Goal: Use online tool/utility: Use online tool/utility

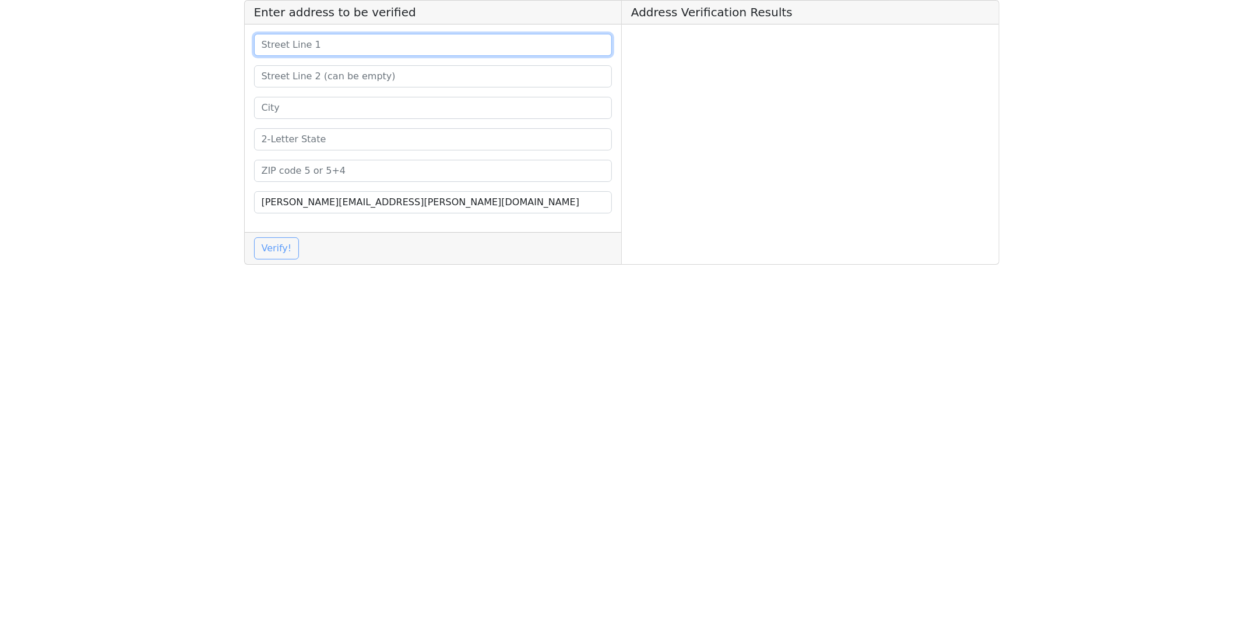
click at [407, 40] on input at bounding box center [433, 45] width 359 height 22
paste input "[STREET_ADDRESS]"
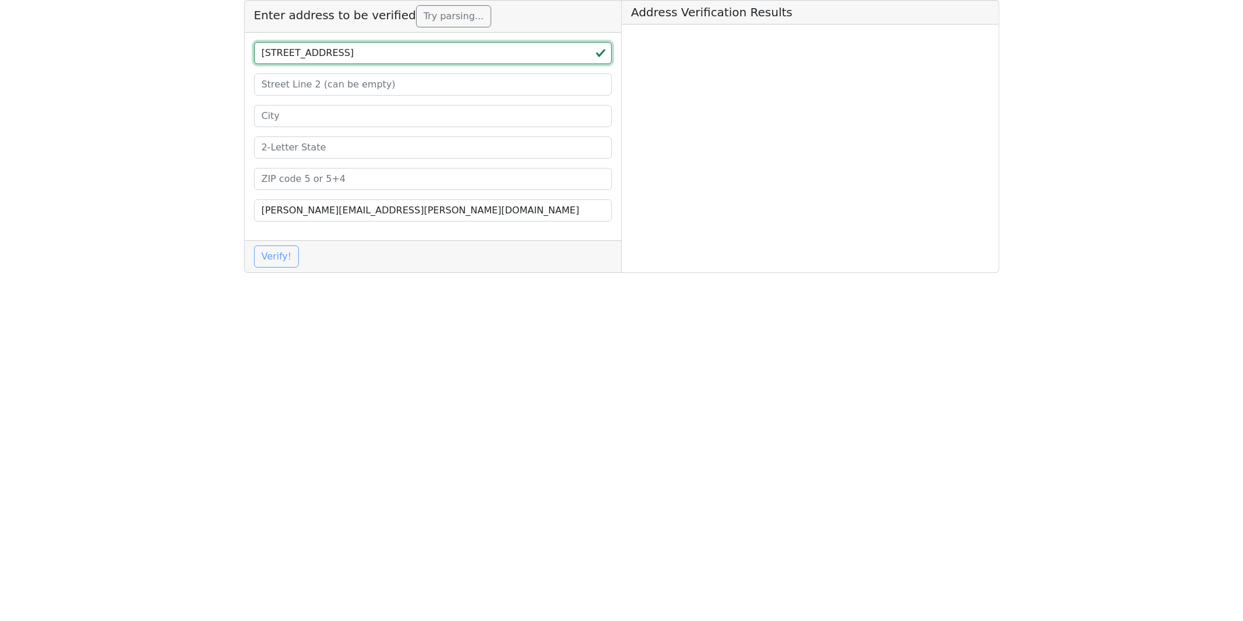
click at [431, 54] on input "[STREET_ADDRESS]" at bounding box center [433, 53] width 359 height 22
type input "[STREET_ADDRESS]"
click at [325, 177] on input at bounding box center [433, 179] width 359 height 22
paste input "60970"
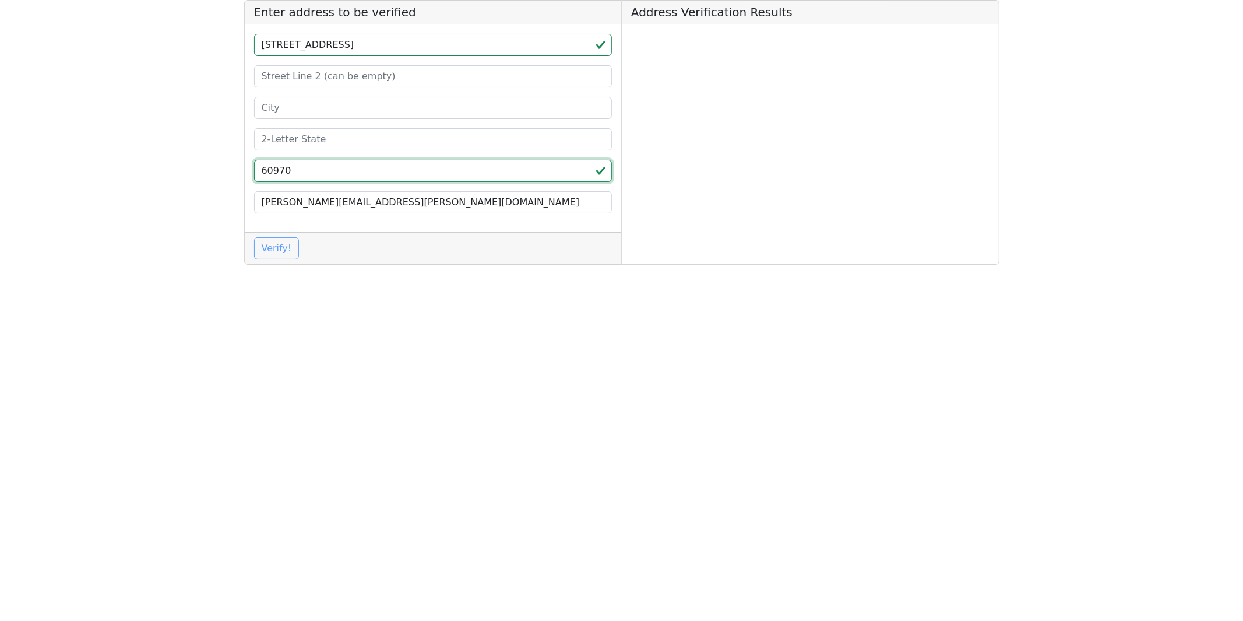
type input "60970"
click at [405, 47] on input "[STREET_ADDRESS]" at bounding box center [433, 45] width 359 height 22
click at [405, 45] on input "[STREET_ADDRESS]" at bounding box center [433, 45] width 359 height 22
type input "[STREET_ADDRESS]"
click at [317, 140] on input at bounding box center [433, 139] width 359 height 22
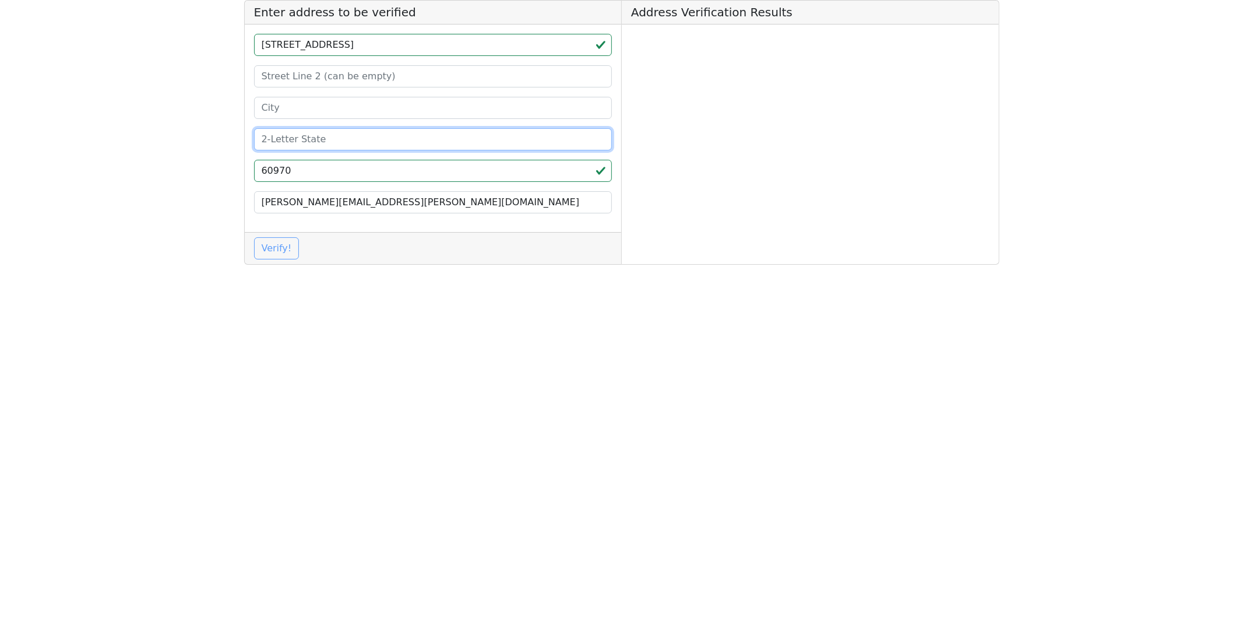
paste input "IL"
type input "IL"
click at [387, 44] on input "[STREET_ADDRESS]" at bounding box center [433, 45] width 359 height 22
type input "[STREET_ADDRESS]"
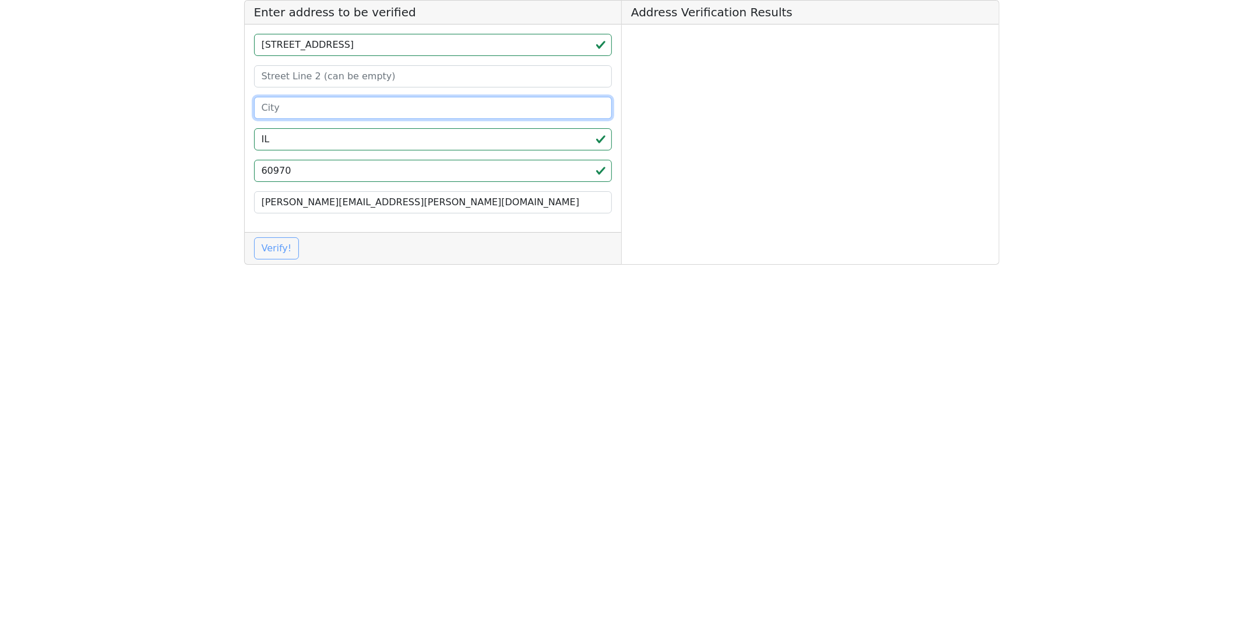
click at [317, 107] on input at bounding box center [433, 108] width 359 height 22
paste input "WATSEKA"
type input "WATSEKA"
click at [372, 44] on input "[STREET_ADDRESS]" at bounding box center [433, 45] width 359 height 22
type input "[STREET_ADDRESS]"
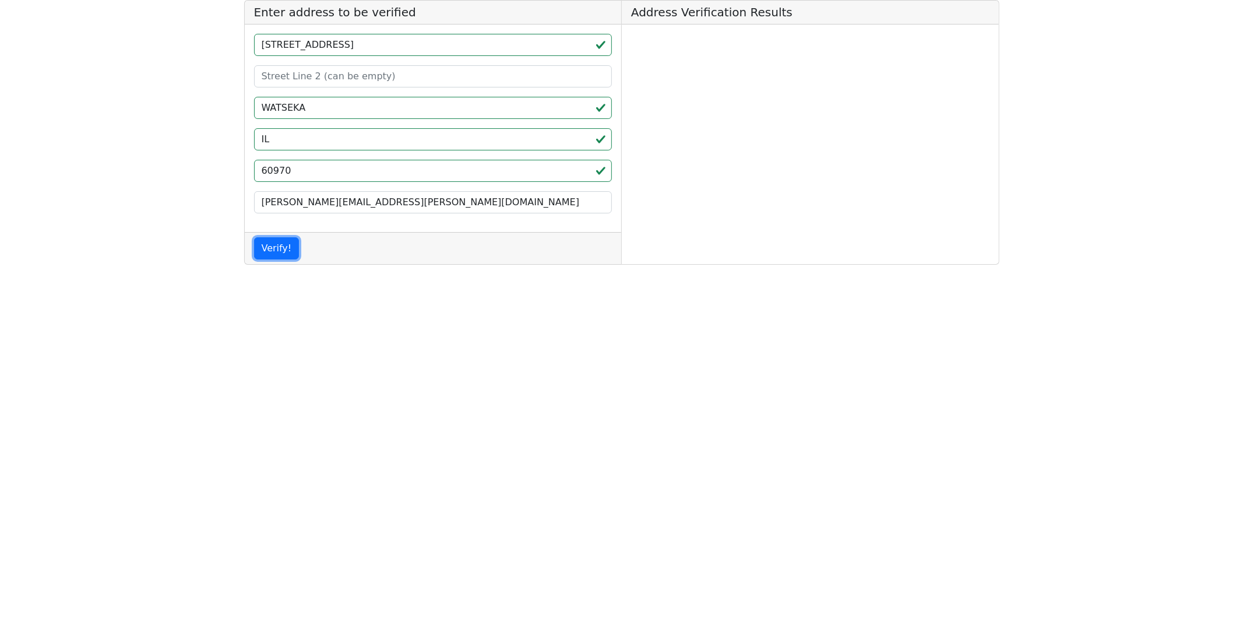
click at [283, 248] on button "Verify!" at bounding box center [276, 248] width 45 height 22
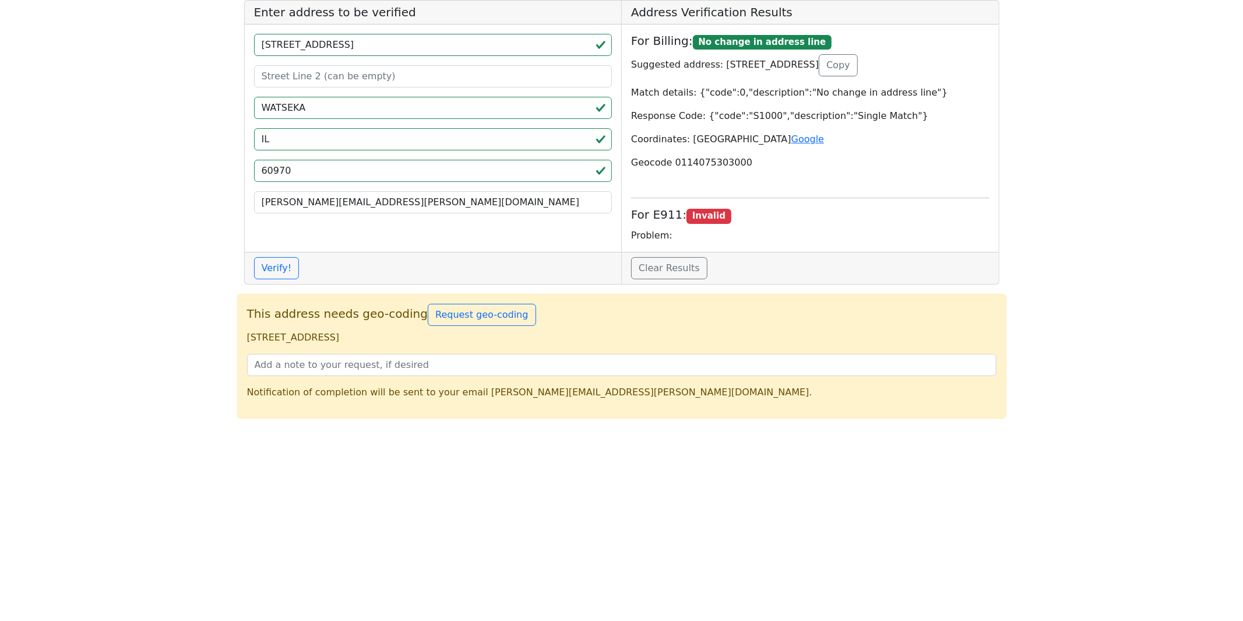
click at [254, 338] on p "[STREET_ADDRESS]" at bounding box center [622, 338] width 750 height 14
click at [423, 337] on p "[STREET_ADDRESS]" at bounding box center [622, 338] width 750 height 14
copy p "[STREET_ADDRESS]"
